Goal: Transaction & Acquisition: Purchase product/service

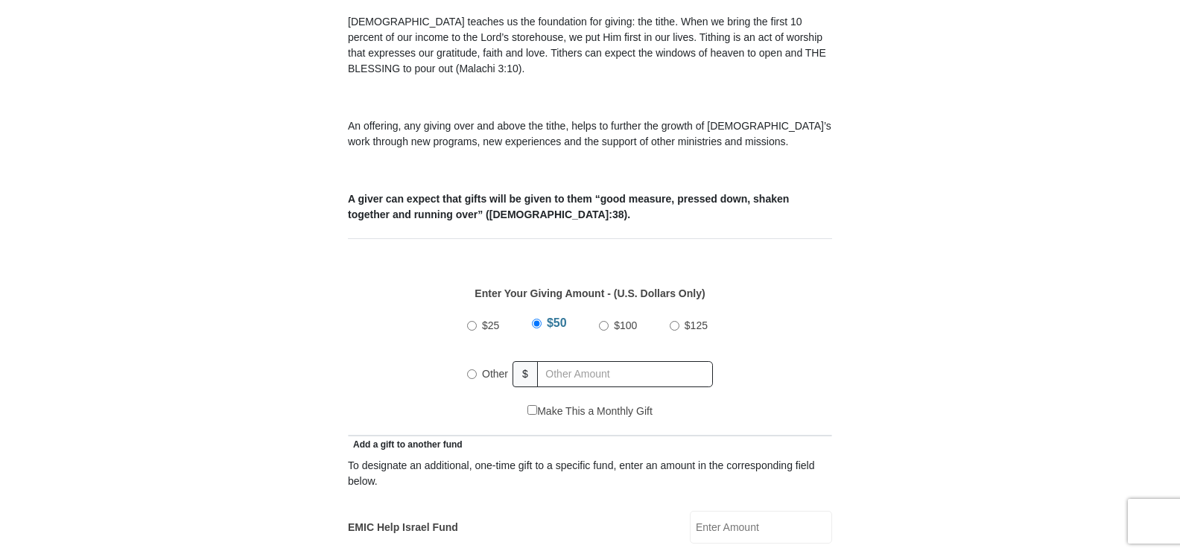
scroll to position [522, 0]
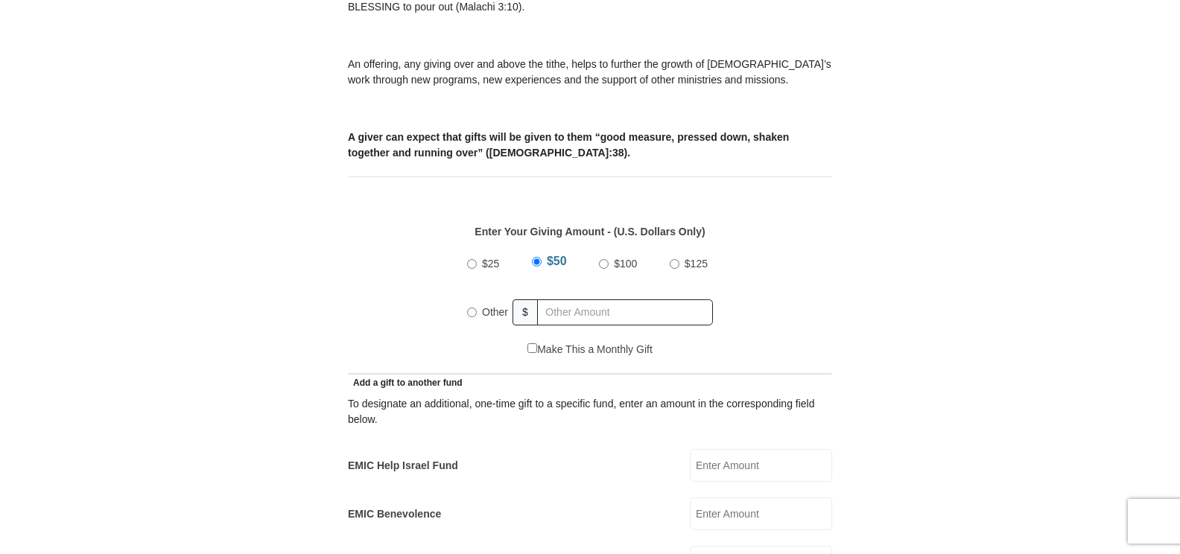
click at [469, 308] on input "Other" at bounding box center [472, 313] width 10 height 10
radio input "true"
click at [550, 300] on input "text" at bounding box center [627, 313] width 171 height 26
type input "500.00"
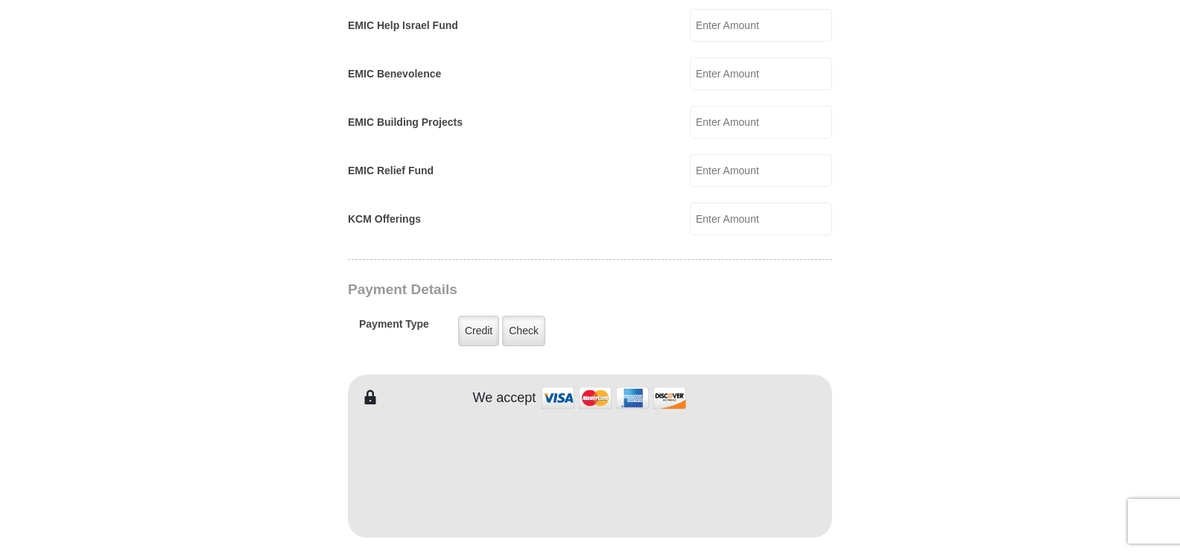
scroll to position [969, 0]
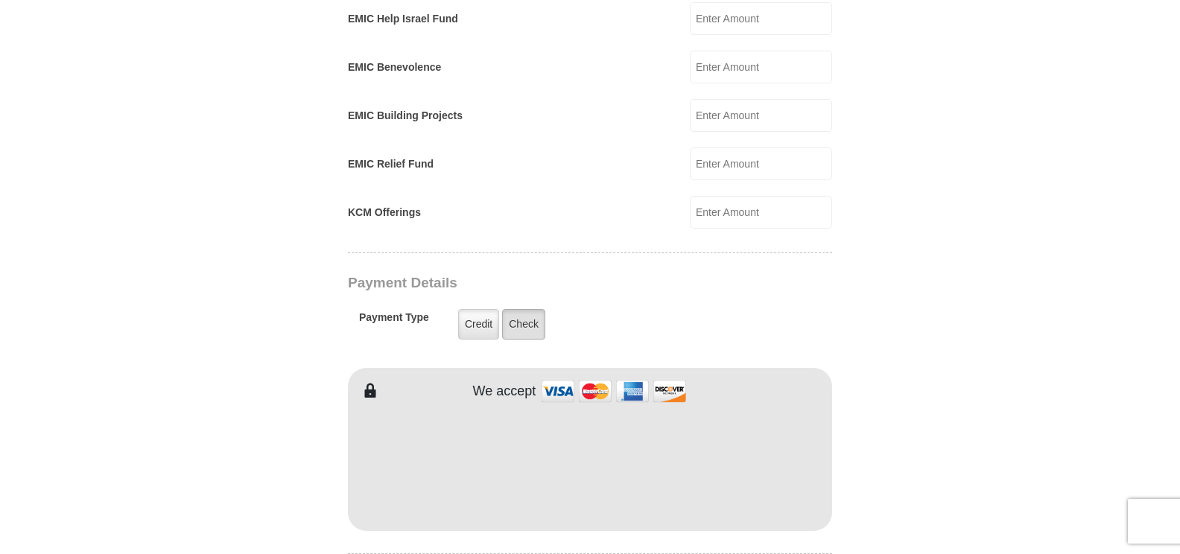
click at [528, 309] on label "Check" at bounding box center [523, 324] width 43 height 31
click at [0, 0] on input "Check" at bounding box center [0, 0] width 0 height 0
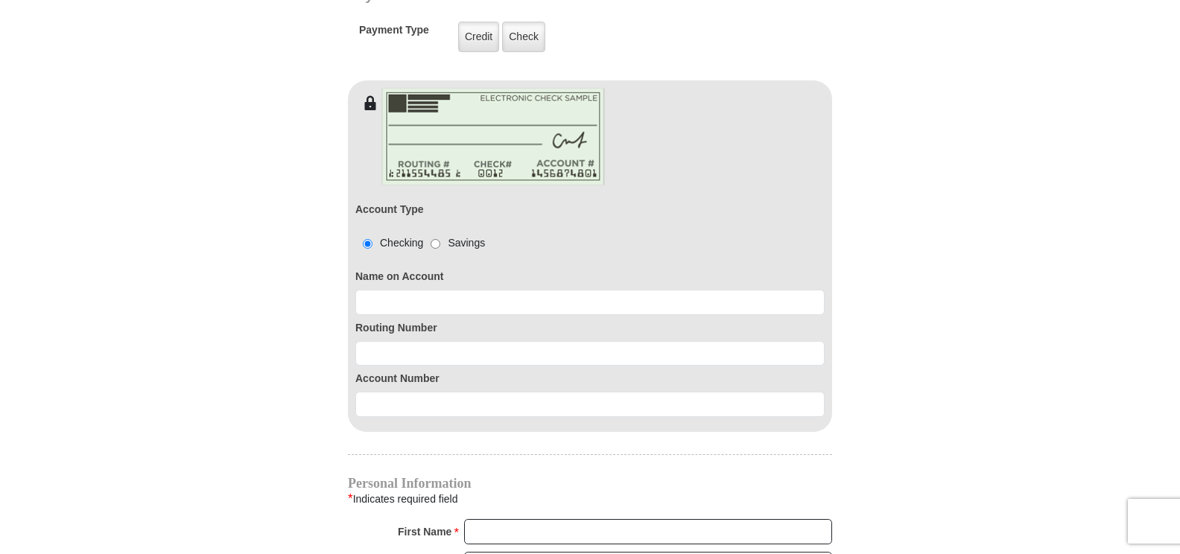
scroll to position [1267, 0]
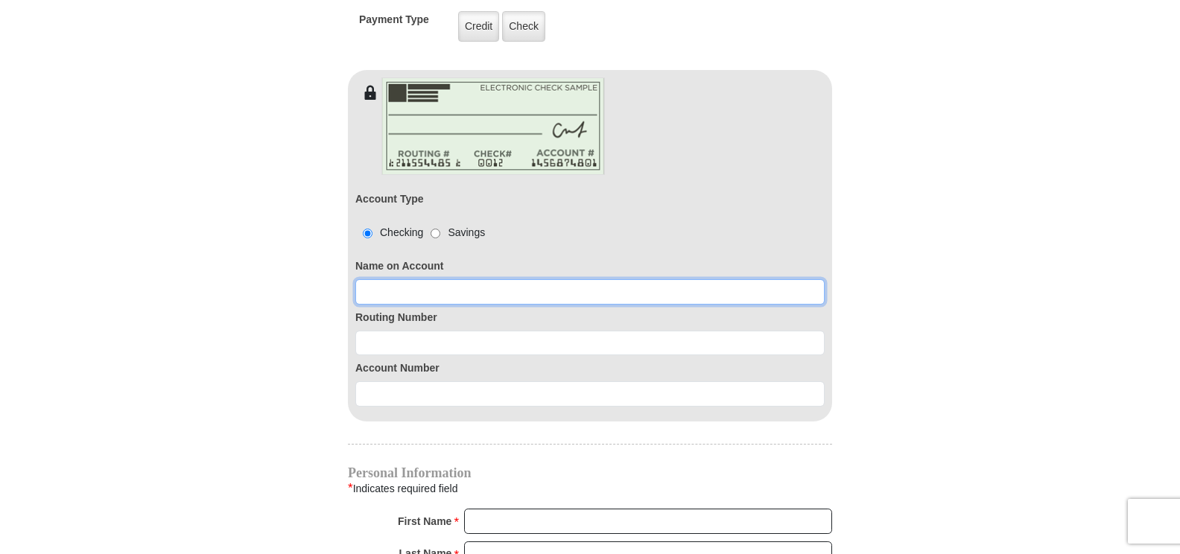
click at [364, 279] on input at bounding box center [589, 291] width 469 height 25
type input "[PERSON_NAME]"
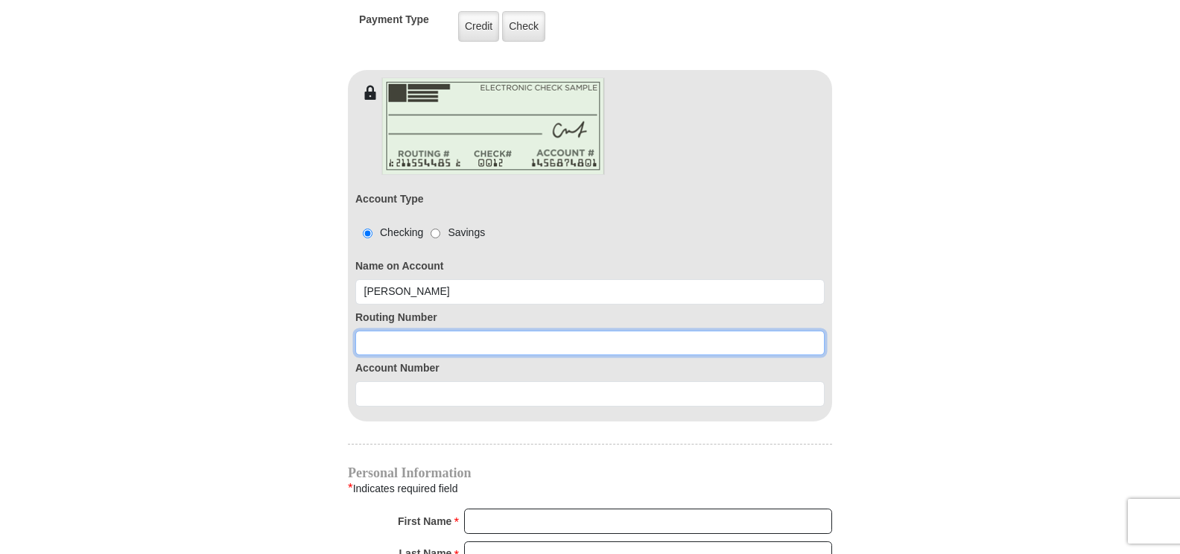
click at [368, 331] on input at bounding box center [589, 343] width 469 height 25
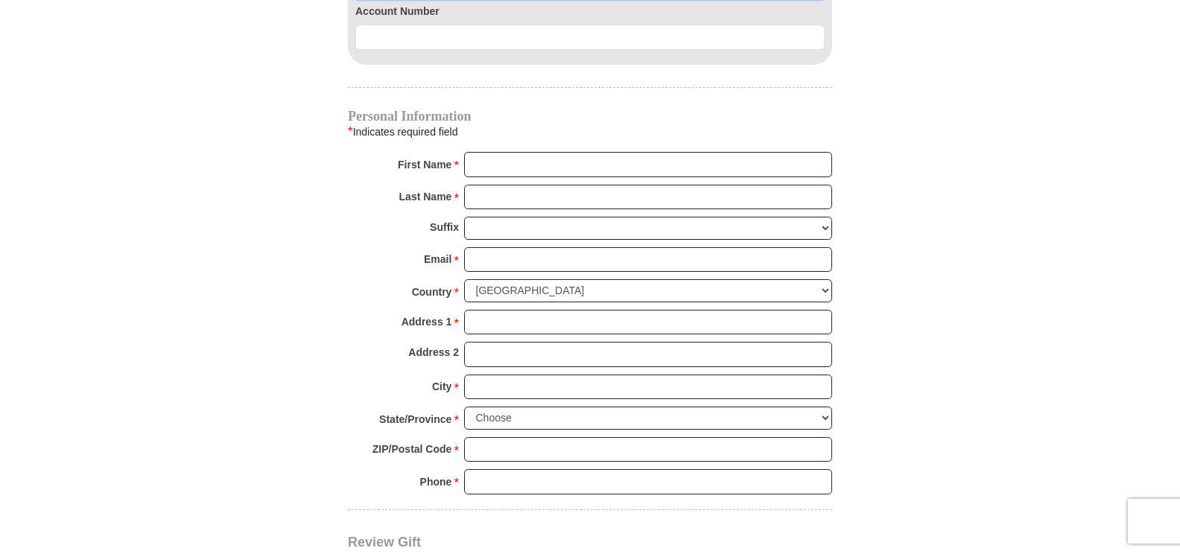
scroll to position [1639, 0]
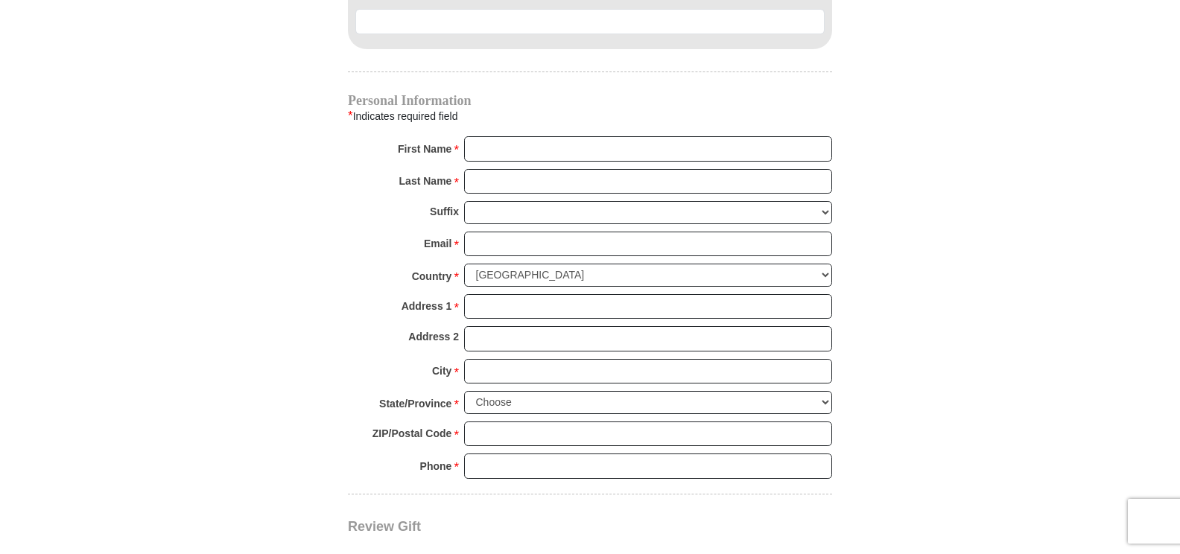
type input "063114030"
click at [471, 136] on input "First Name *" at bounding box center [648, 148] width 368 height 25
type input "[PERSON_NAME]"
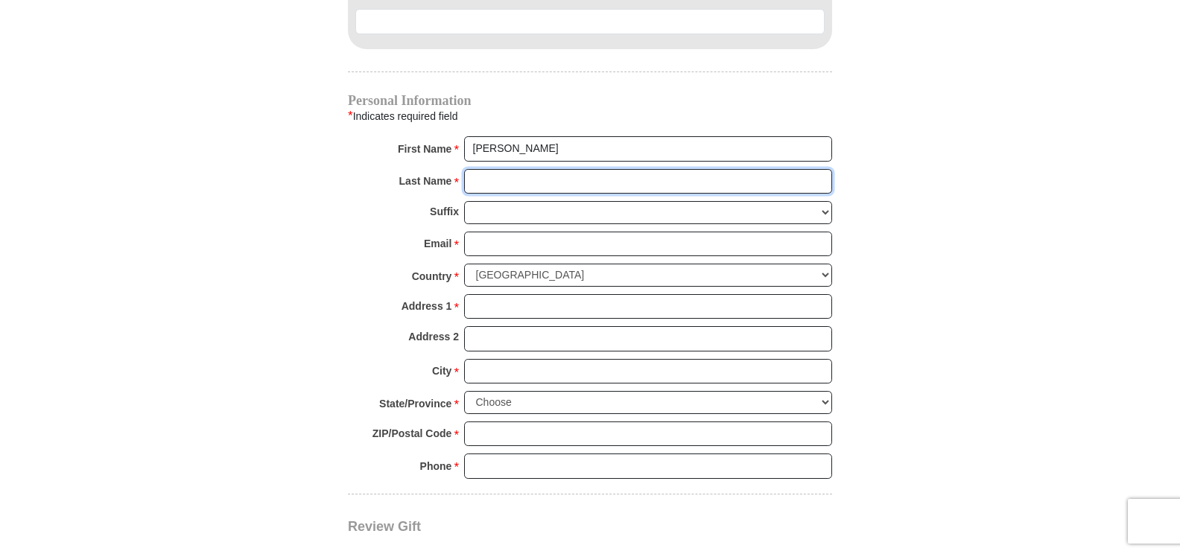
type input "[PERSON_NAME]"
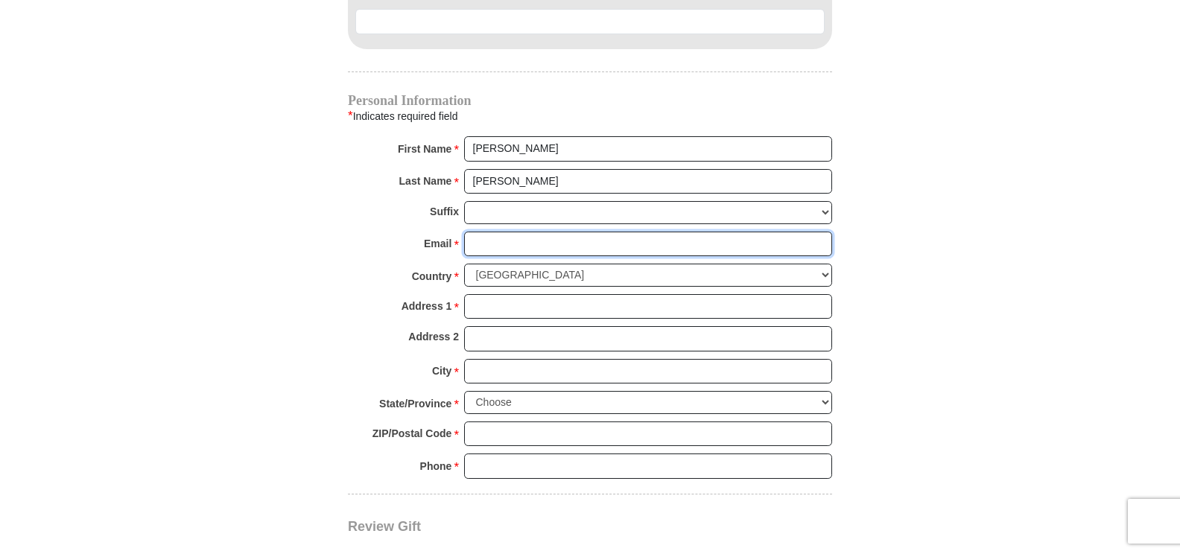
type input "[EMAIL_ADDRESS][DOMAIN_NAME]"
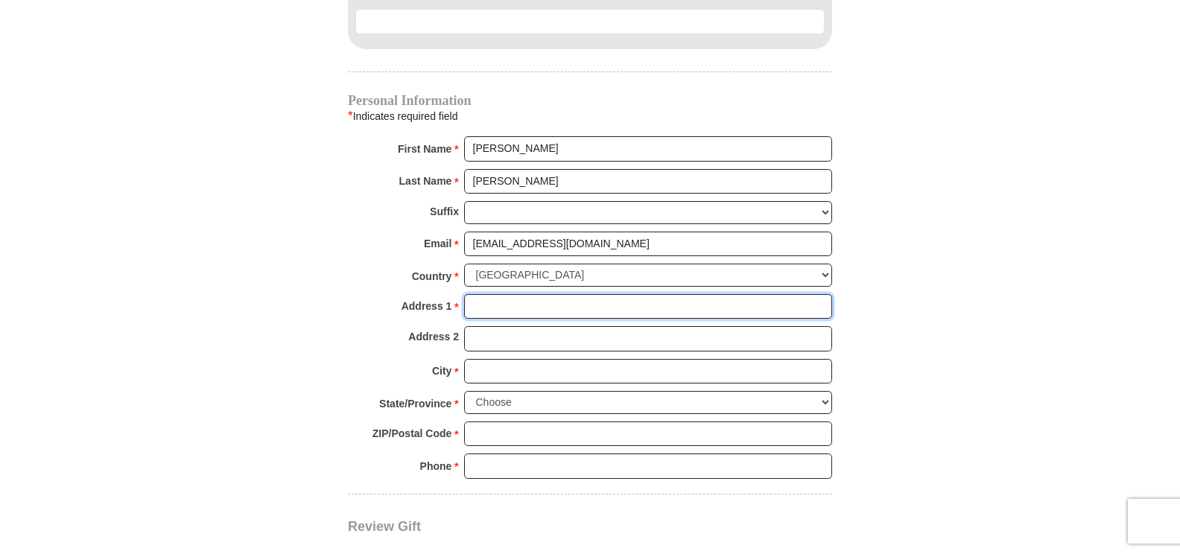
type input "5000 [PERSON_NAME] Key Way"
type input "Apt 9304"
type input "[GEOGRAPHIC_DATA]"
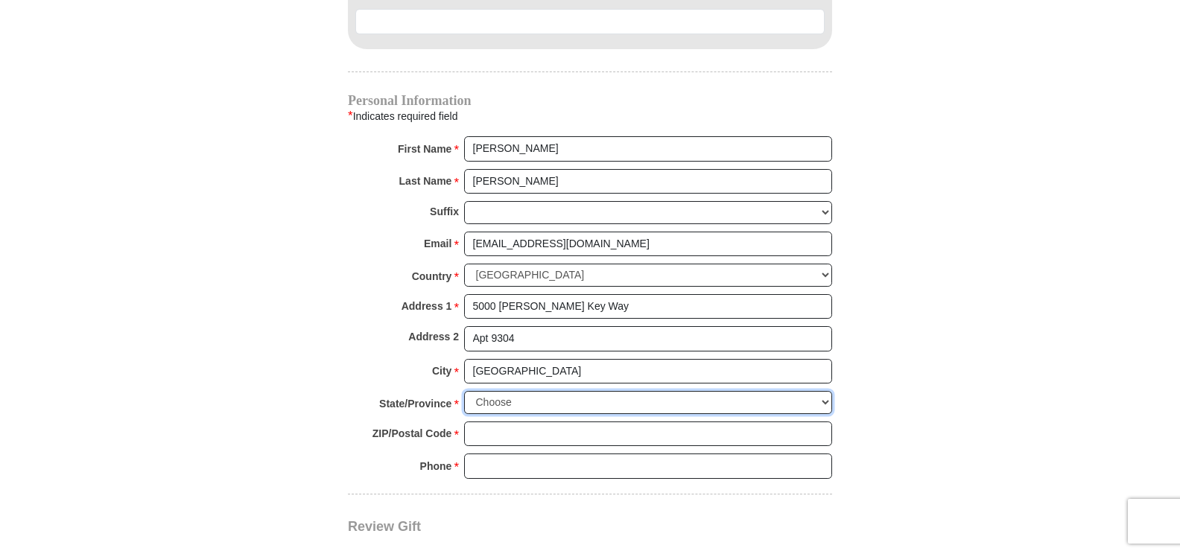
select select "FL"
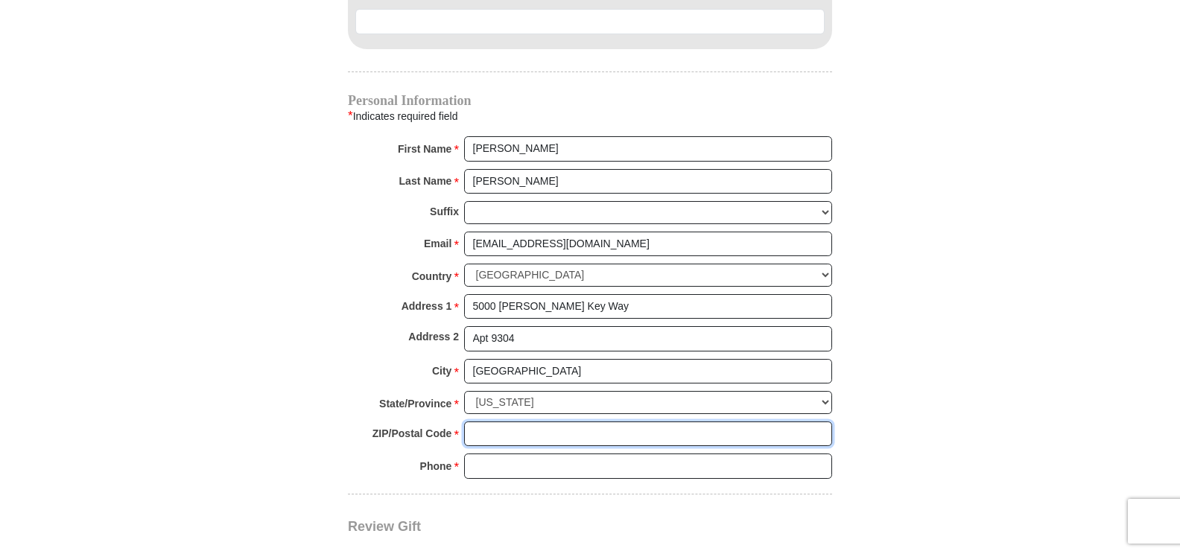
type input "33611"
click at [536, 454] on input "8138313053" at bounding box center [648, 466] width 368 height 25
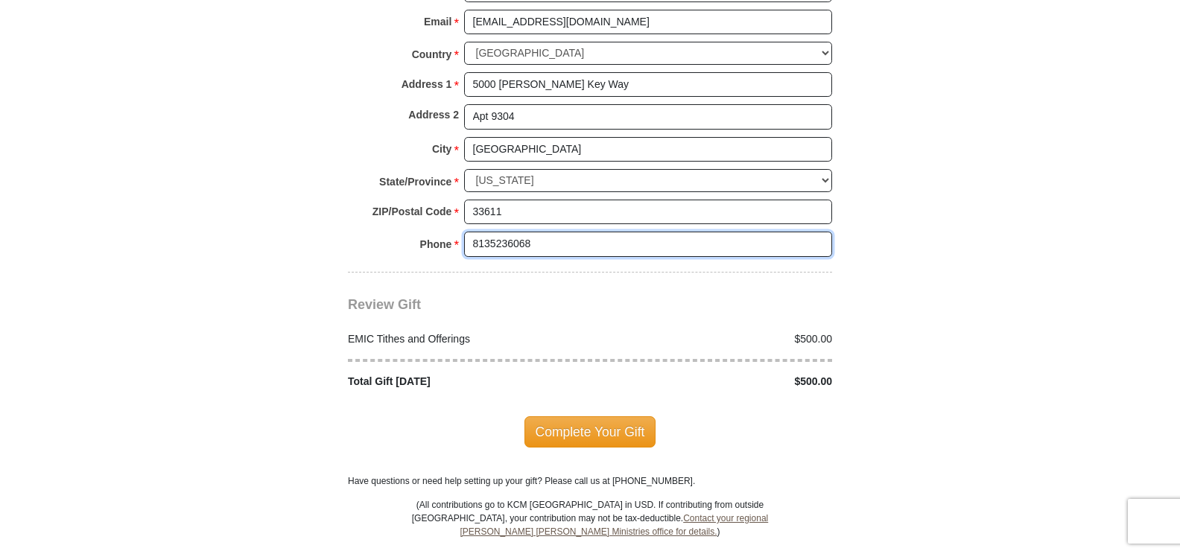
scroll to position [1863, 0]
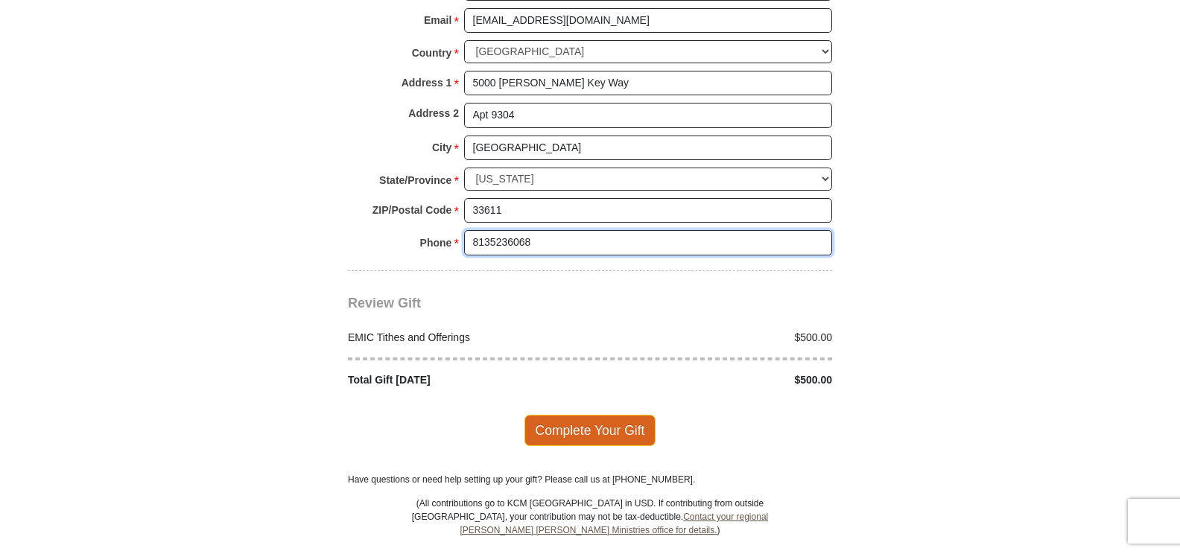
type input "8135236068"
click at [576, 415] on span "Complete Your Gift" at bounding box center [591, 430] width 132 height 31
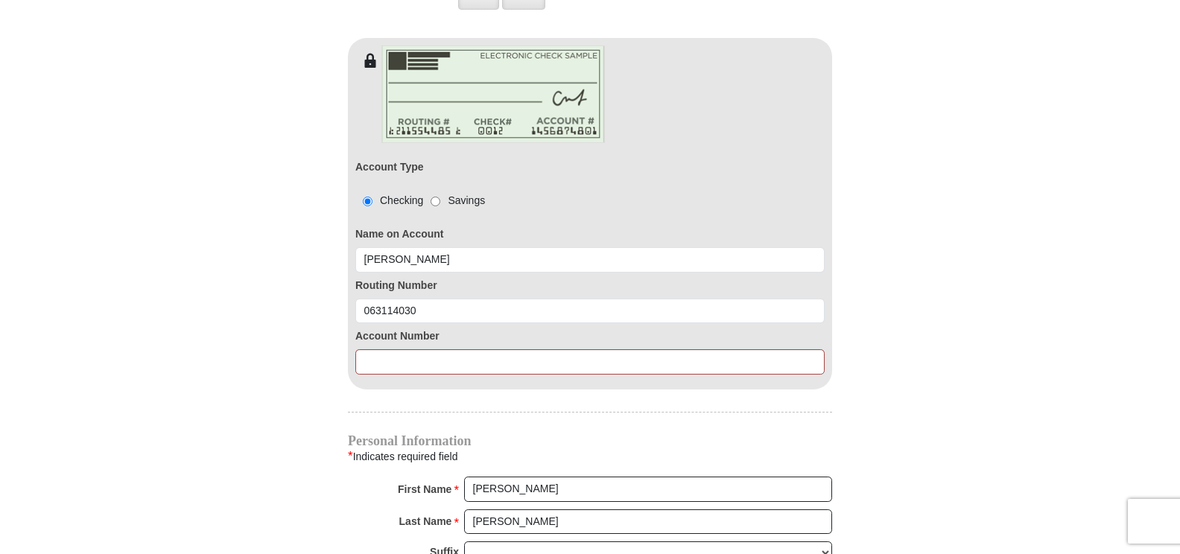
scroll to position [1269, 0]
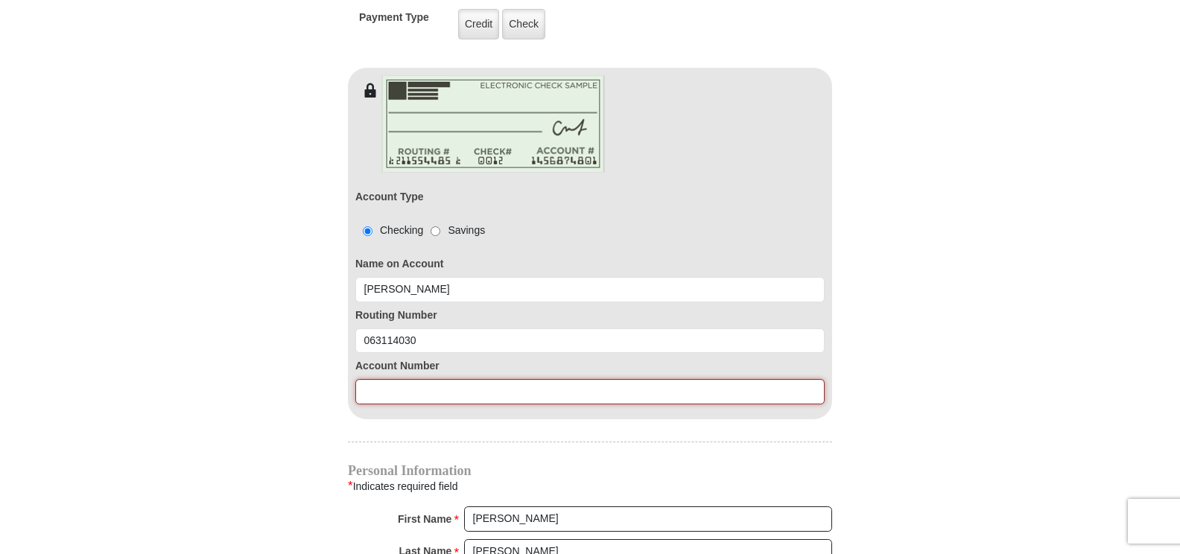
click at [363, 379] on input at bounding box center [589, 391] width 469 height 25
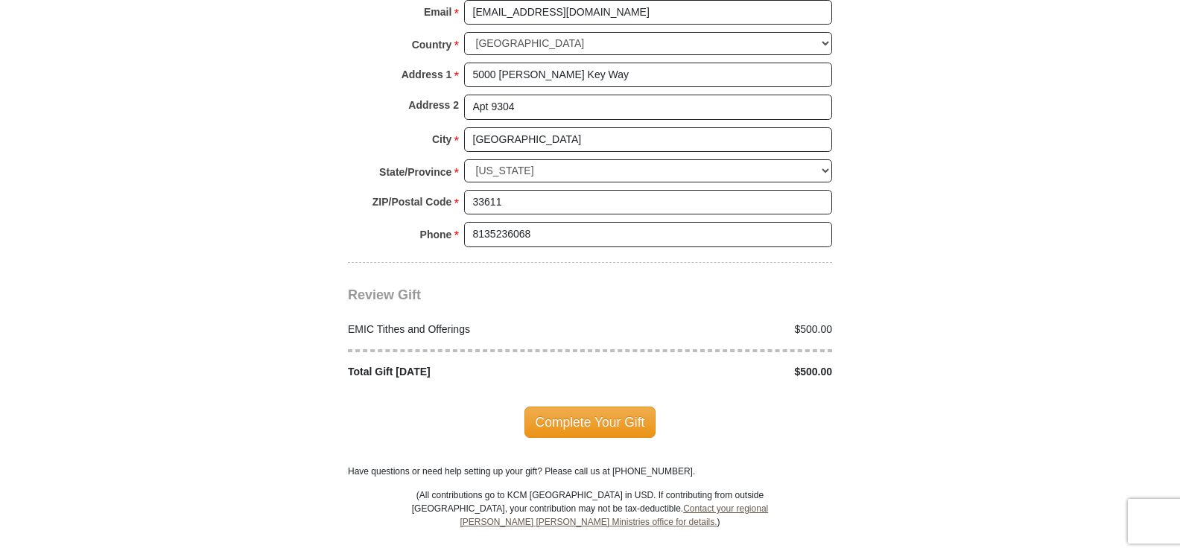
scroll to position [1939, 0]
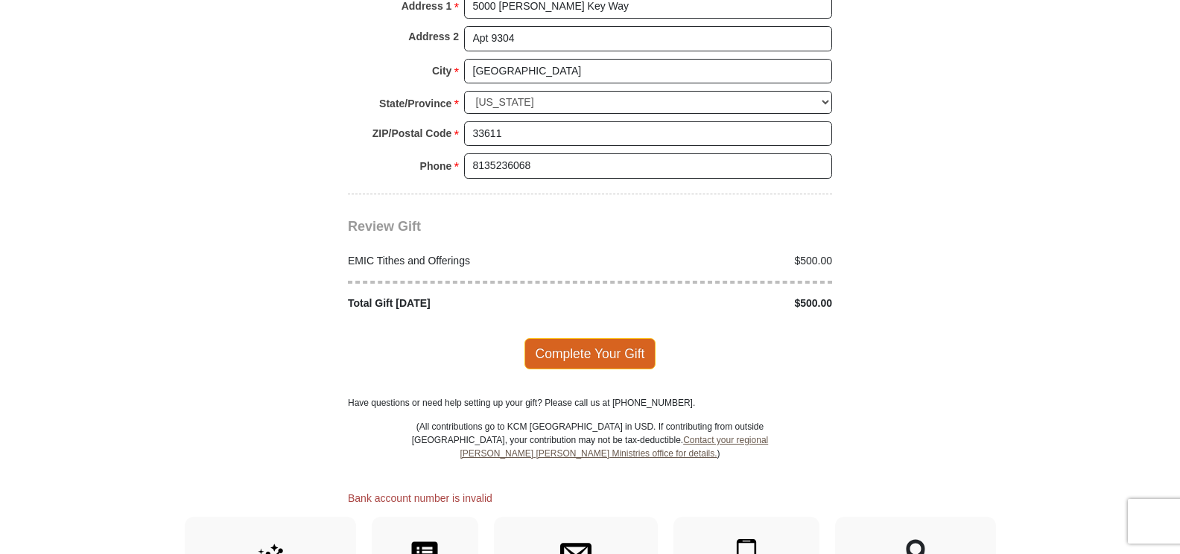
type input "8010001594900"
click at [574, 338] on span "Complete Your Gift" at bounding box center [591, 353] width 132 height 31
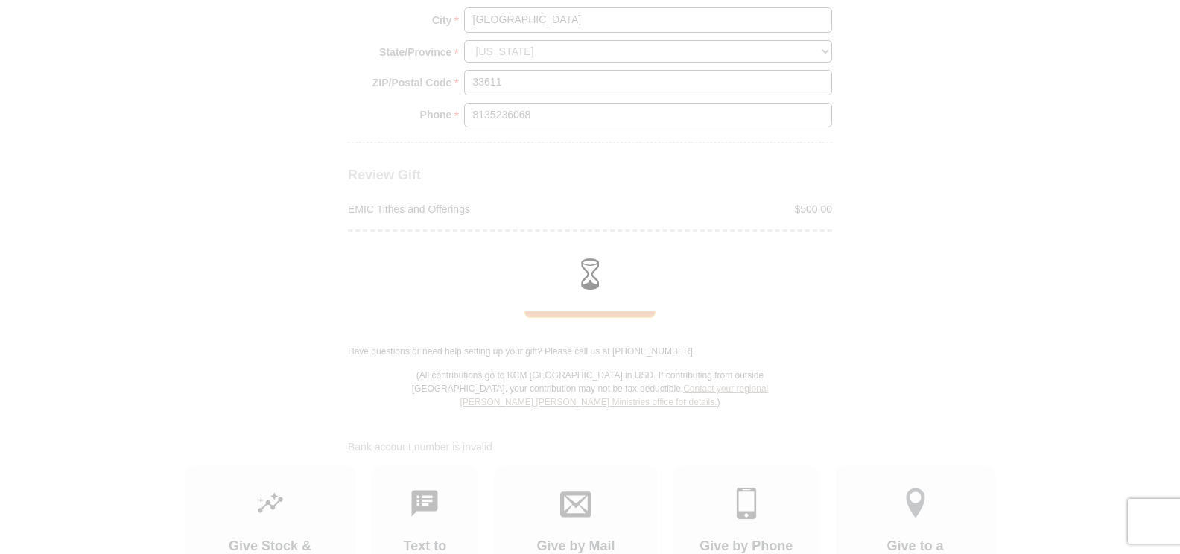
scroll to position [1888, 0]
